Goal: Task Accomplishment & Management: Manage account settings

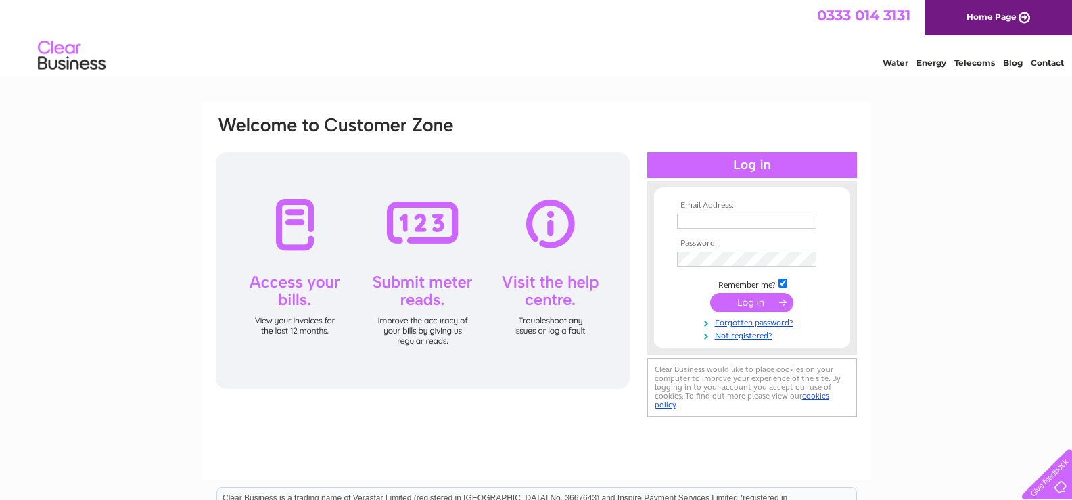
type input "vandvconveniencestores@gmail.com"
click at [741, 295] on input "submit" at bounding box center [751, 302] width 83 height 19
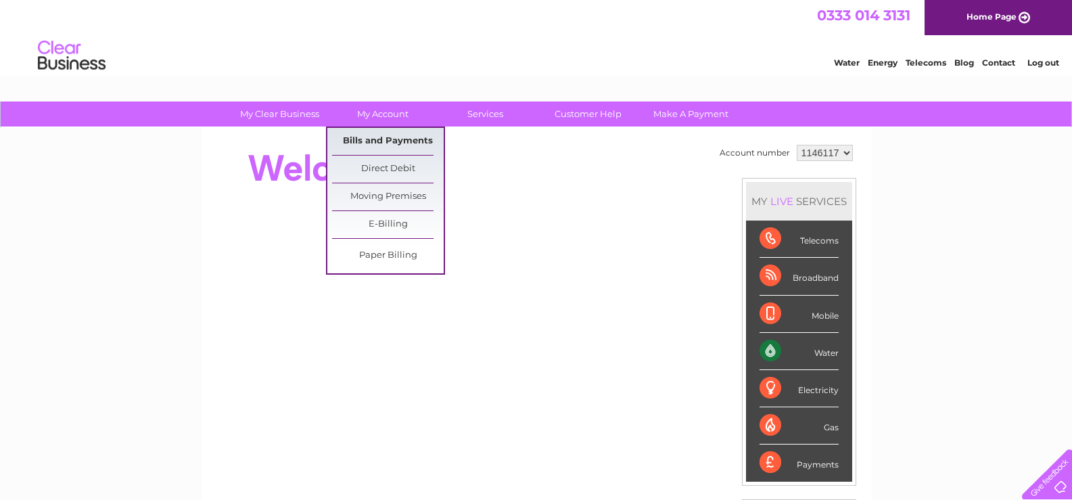
click at [401, 145] on link "Bills and Payments" at bounding box center [388, 141] width 112 height 27
click at [406, 137] on link "Bills and Payments" at bounding box center [388, 141] width 112 height 27
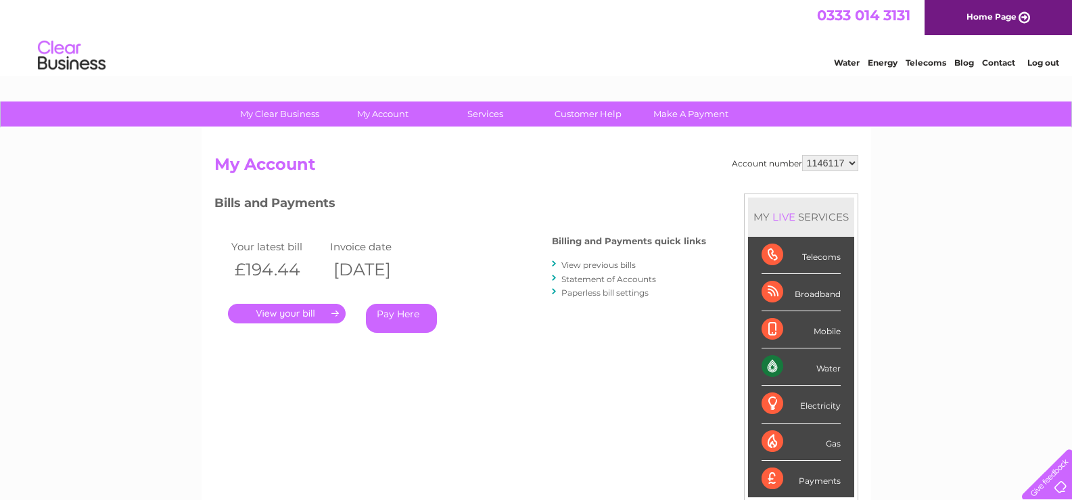
click at [306, 315] on link "." at bounding box center [287, 314] width 118 height 20
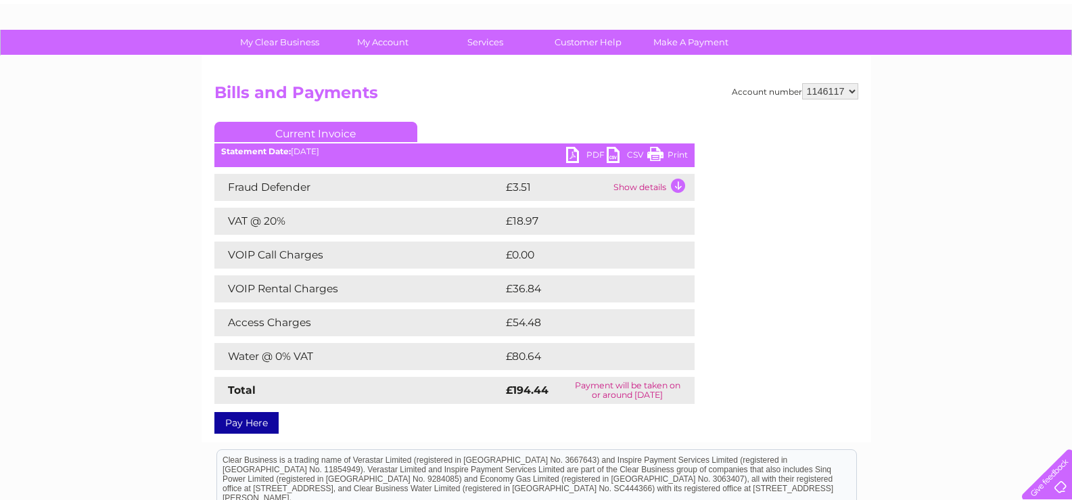
scroll to position [68, 0]
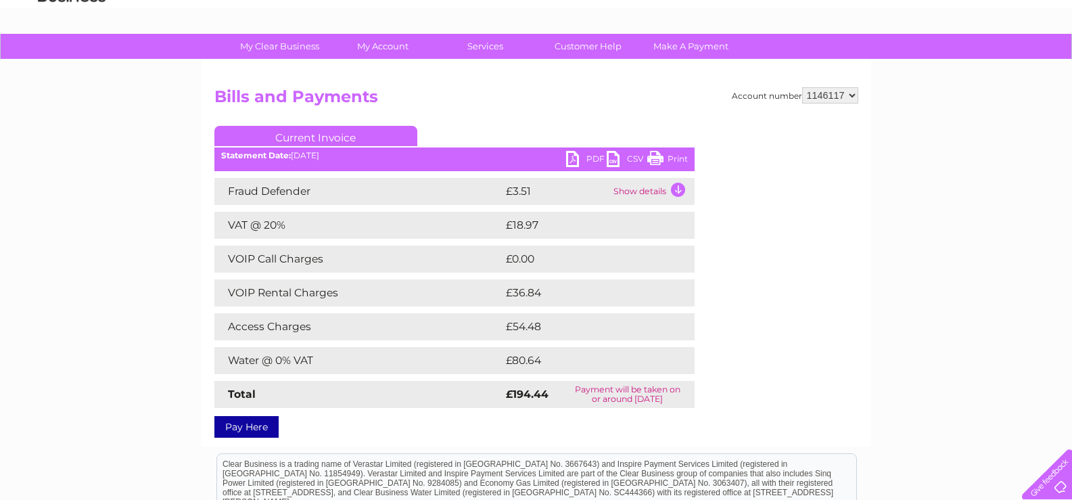
click at [590, 161] on link "PDF" at bounding box center [586, 161] width 41 height 20
